Goal: Task Accomplishment & Management: Complete application form

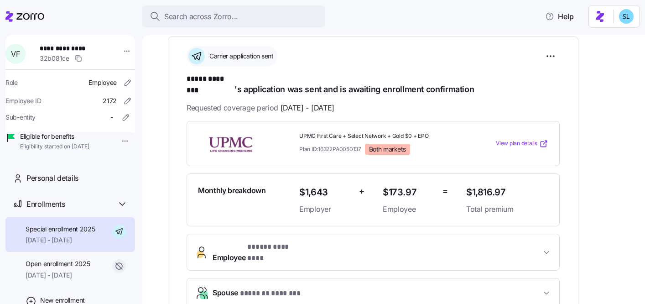
scroll to position [139, 0]
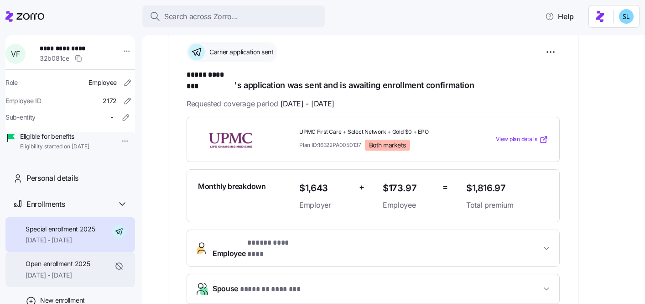
click at [74, 268] on span "Open enrollment 2025" at bounding box center [58, 263] width 64 height 9
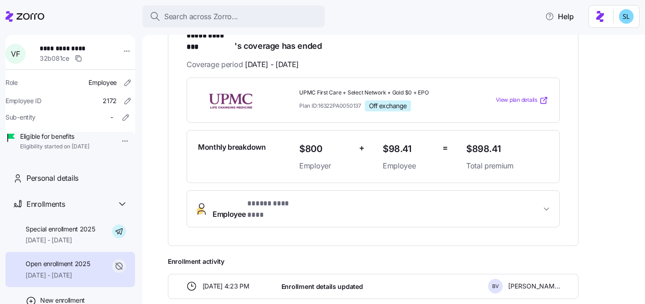
scroll to position [178, 0]
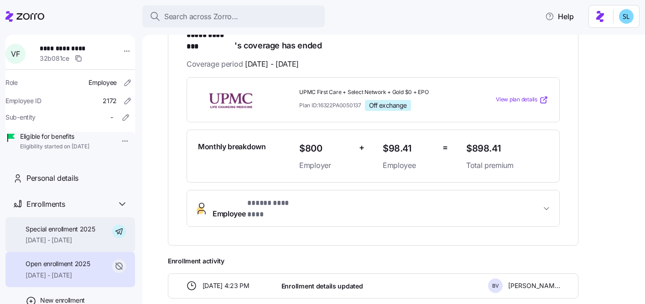
click at [73, 234] on span "Special enrollment 2025" at bounding box center [61, 228] width 70 height 9
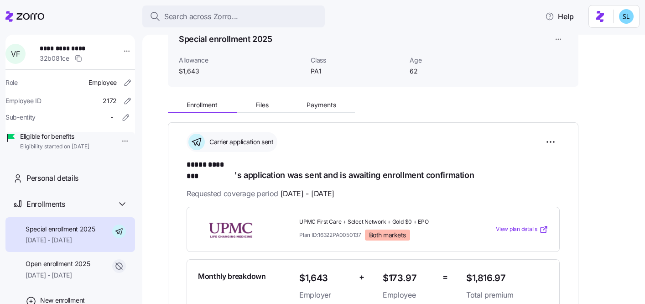
scroll to position [79, 0]
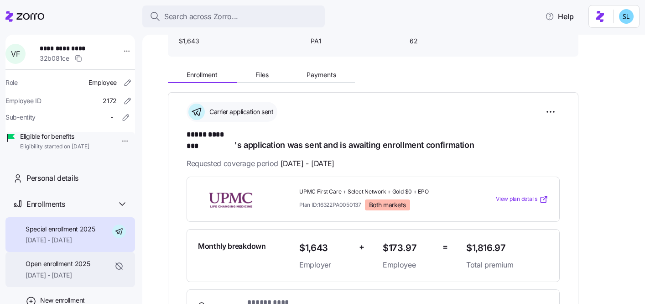
click at [83, 280] on span "01/01/2025 - 08/31/2025" at bounding box center [58, 275] width 64 height 9
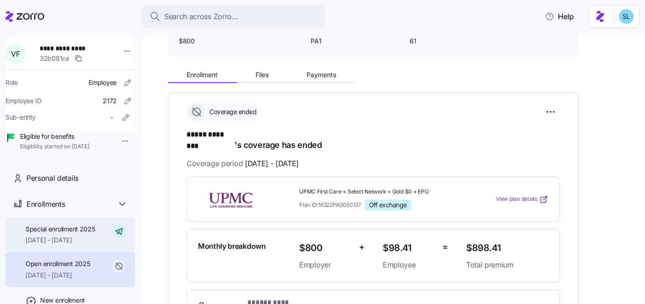
click at [70, 252] on div "Special enrollment 2025 09/01/2025 - 12/31/2025" at bounding box center [70, 234] width 130 height 35
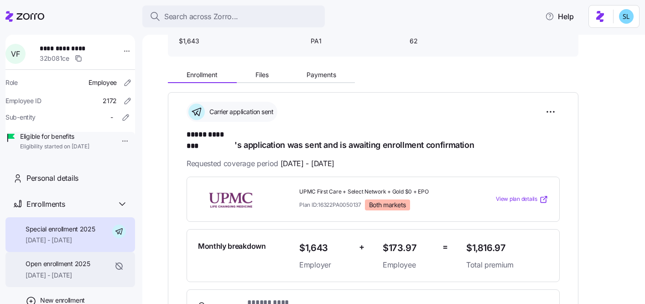
click at [68, 268] on span "Open enrollment 2025" at bounding box center [58, 263] width 64 height 9
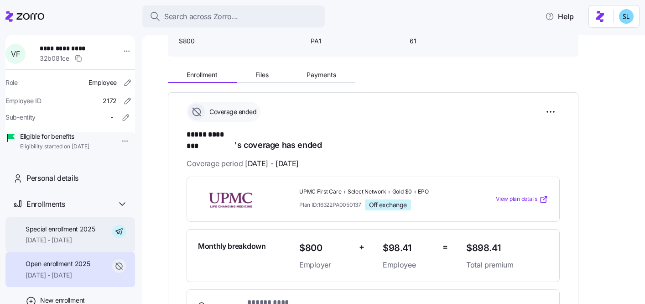
click at [68, 245] on span "09/01/2025 - 12/31/2025" at bounding box center [61, 239] width 70 height 9
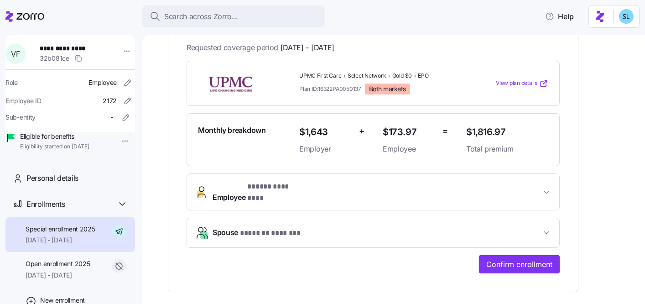
scroll to position [334, 0]
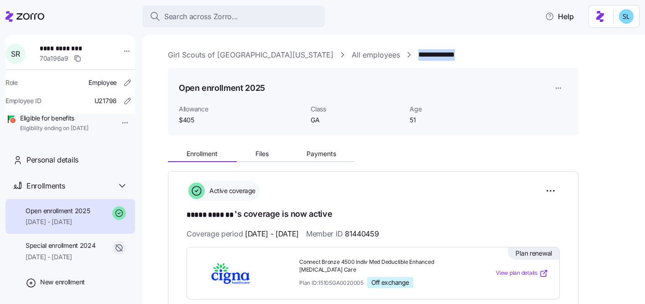
drag, startPoint x: 425, startPoint y: 56, endPoint x: 358, endPoint y: 52, distance: 67.6
click at [358, 52] on div "**********" at bounding box center [400, 54] width 464 height 11
copy link "**********"
click at [554, 188] on html "**********" at bounding box center [322, 149] width 645 height 298
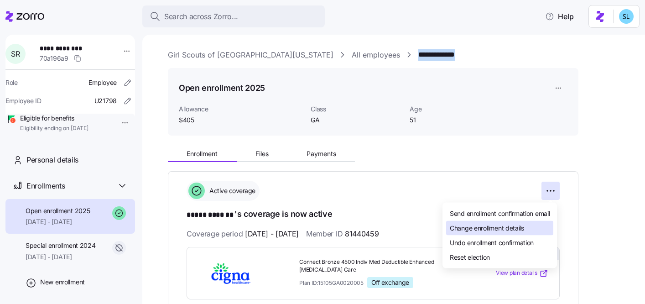
click at [534, 228] on div "Change enrollment details" at bounding box center [499, 228] width 107 height 15
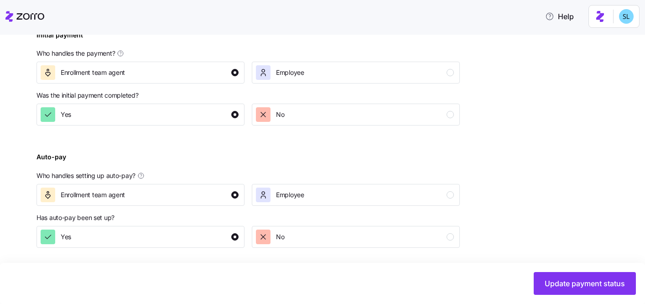
scroll to position [356, 0]
click at [551, 274] on button "Update payment status" at bounding box center [585, 283] width 102 height 23
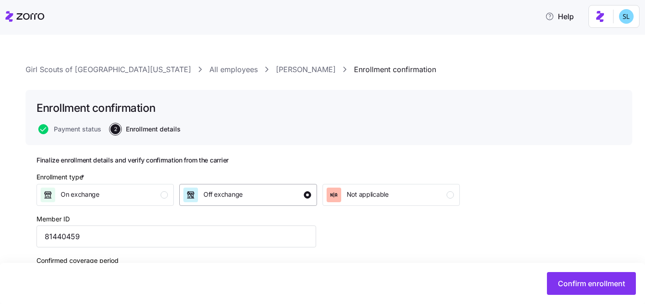
scroll to position [130, 0]
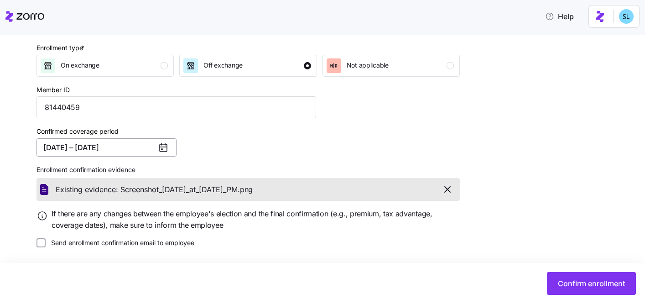
click at [112, 141] on button "01/01/2025 – 12/31/2025" at bounding box center [106, 147] width 140 height 18
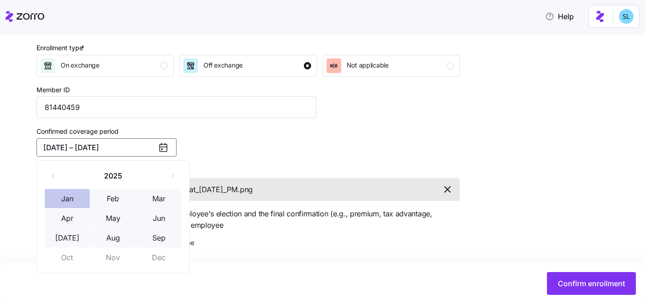
click at [78, 204] on button "Jan" at bounding box center [68, 198] width 46 height 19
click at [182, 246] on div "2025 Jan Feb Mar Apr May Jun Jul Aug Sep Oct Nov Dec" at bounding box center [112, 216] width 153 height 113
click at [160, 235] on button "Sep" at bounding box center [159, 237] width 46 height 19
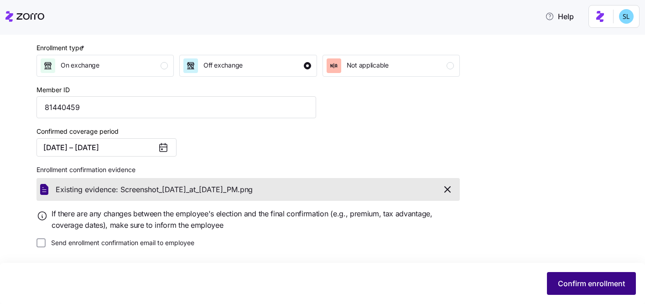
click at [558, 281] on span "Confirm enrollment" at bounding box center [591, 283] width 67 height 11
